Goal: Task Accomplishment & Management: Manage account settings

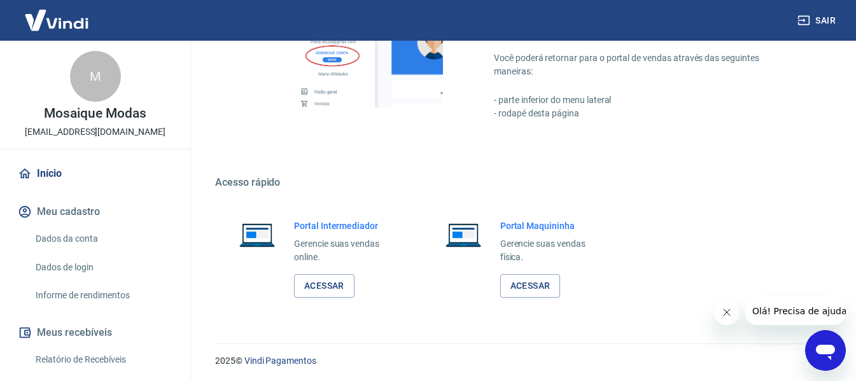
scroll to position [663, 0]
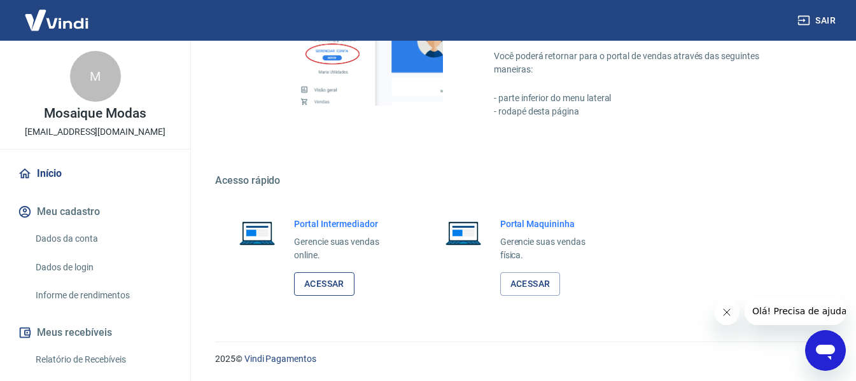
click at [332, 283] on link "Acessar" at bounding box center [324, 284] width 60 height 24
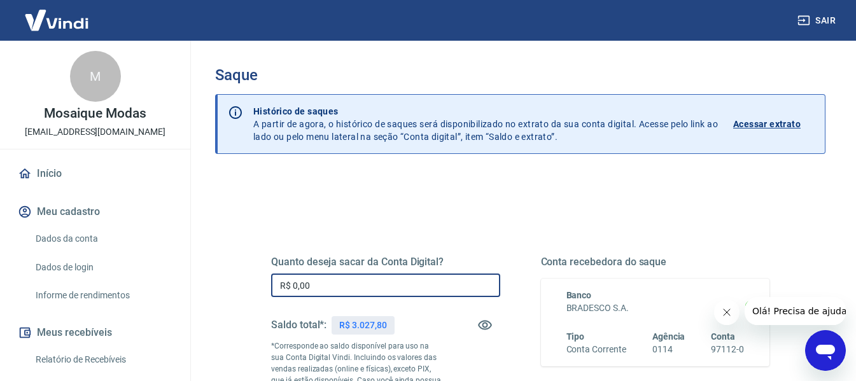
click at [407, 283] on input "R$ 0,00" at bounding box center [385, 286] width 229 height 24
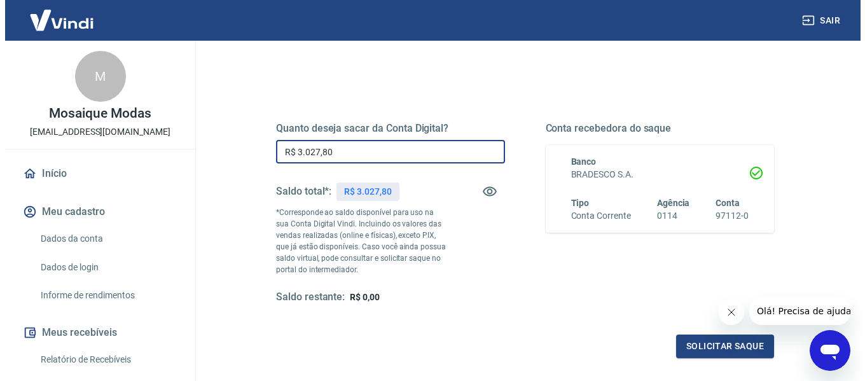
scroll to position [260, 0]
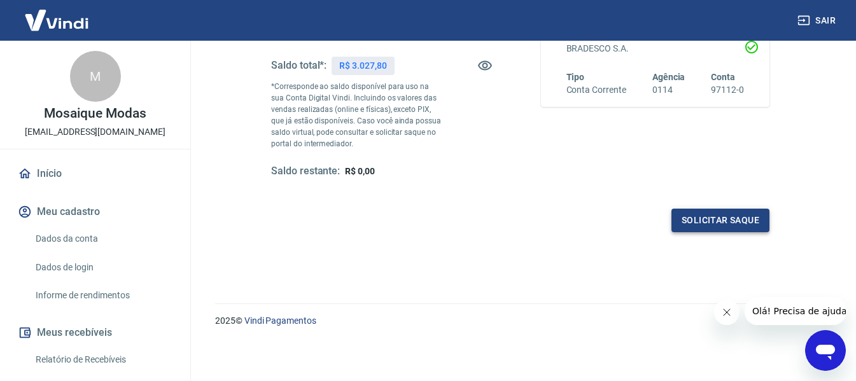
type input "R$ 3.027,80"
click at [736, 214] on button "Solicitar saque" at bounding box center [720, 221] width 98 height 24
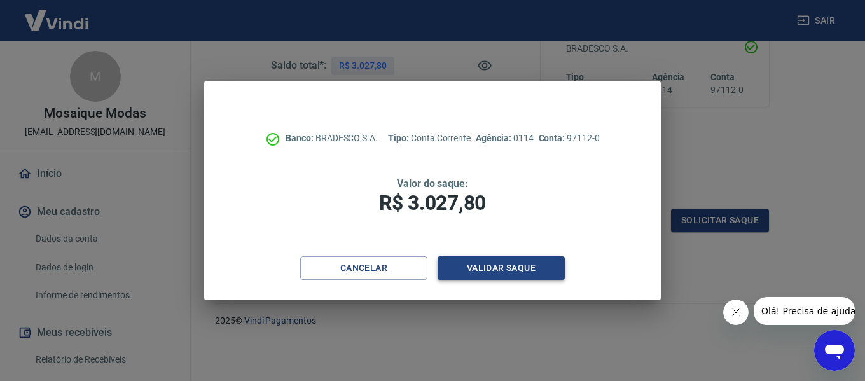
click at [538, 268] on button "Validar saque" at bounding box center [501, 268] width 127 height 24
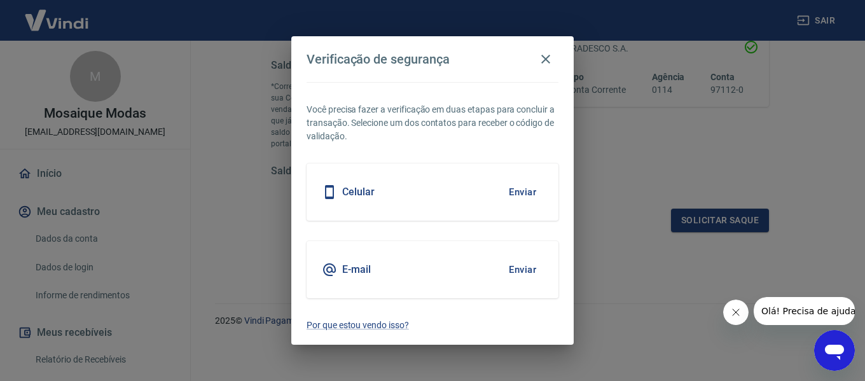
click at [538, 272] on button "Enviar" at bounding box center [522, 269] width 41 height 27
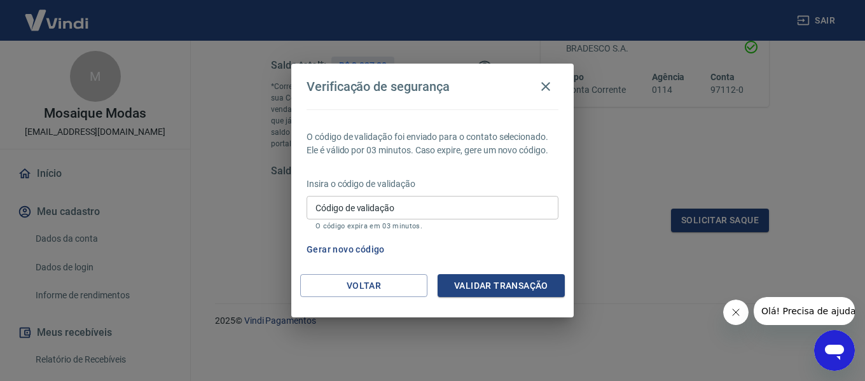
click at [420, 209] on input "Código de validação" at bounding box center [433, 208] width 252 height 24
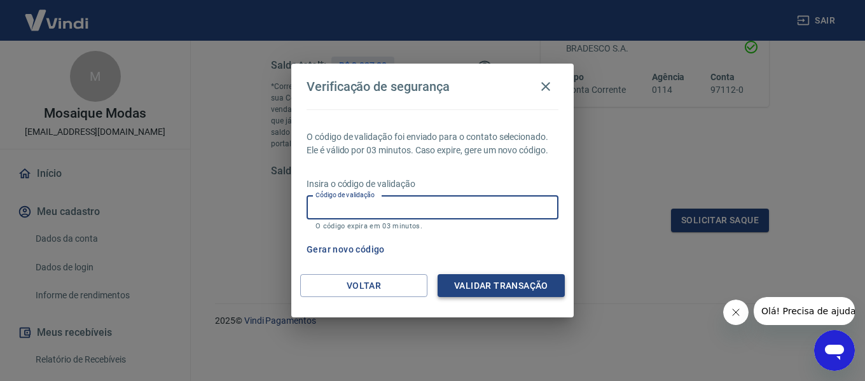
paste input "709280"
type input "709280"
click at [528, 288] on button "Validar transação" at bounding box center [501, 286] width 127 height 24
